Goal: Task Accomplishment & Management: Manage account settings

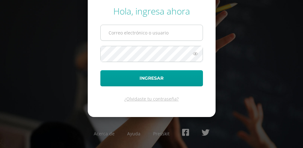
click at [145, 32] on input "text" at bounding box center [152, 32] width 102 height 15
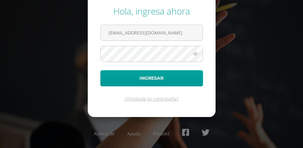
type input "[EMAIL_ADDRESS][DOMAIN_NAME]"
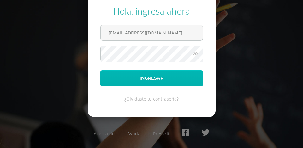
click at [145, 74] on button "Ingresar" at bounding box center [151, 78] width 103 height 16
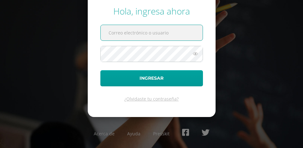
click at [145, 33] on input "text" at bounding box center [152, 32] width 102 height 15
type input "[EMAIL_ADDRESS][DOMAIN_NAME]"
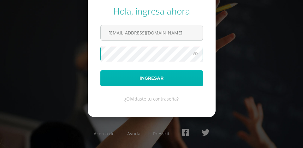
click at [141, 77] on button "Ingresar" at bounding box center [151, 78] width 103 height 16
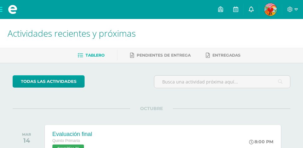
click at [254, 9] on icon at bounding box center [251, 9] width 5 height 6
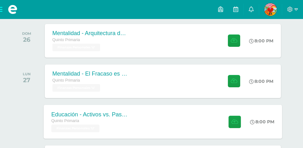
scroll to position [276, 0]
